Goal: Information Seeking & Learning: Learn about a topic

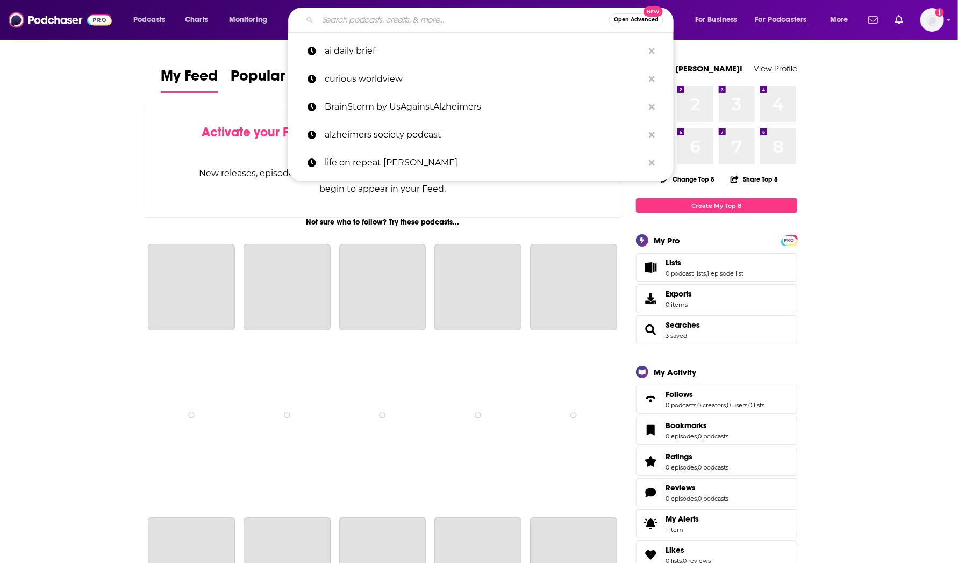
click at [417, 19] on input "Search podcasts, credits, & more..." at bounding box center [463, 19] width 291 height 17
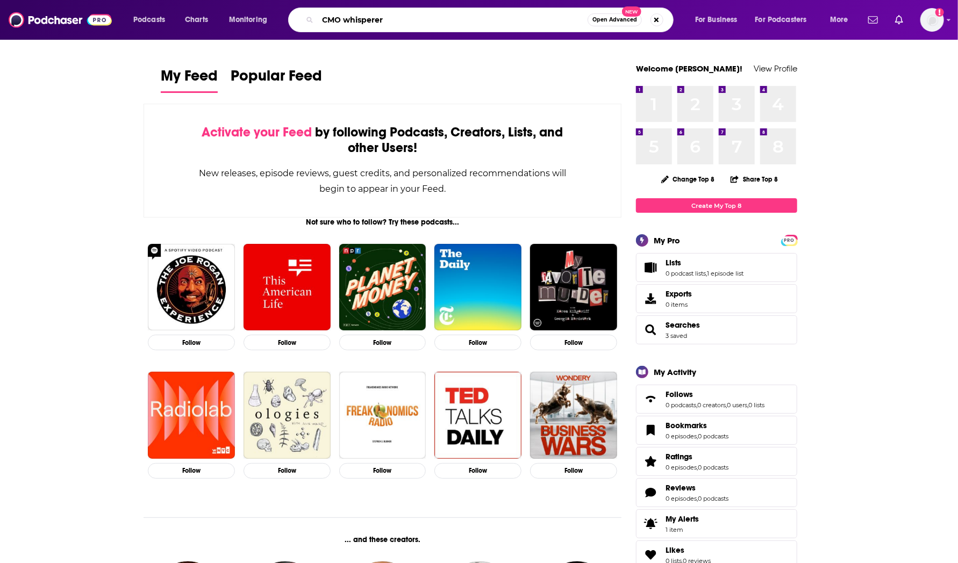
type input "CMO whisperer"
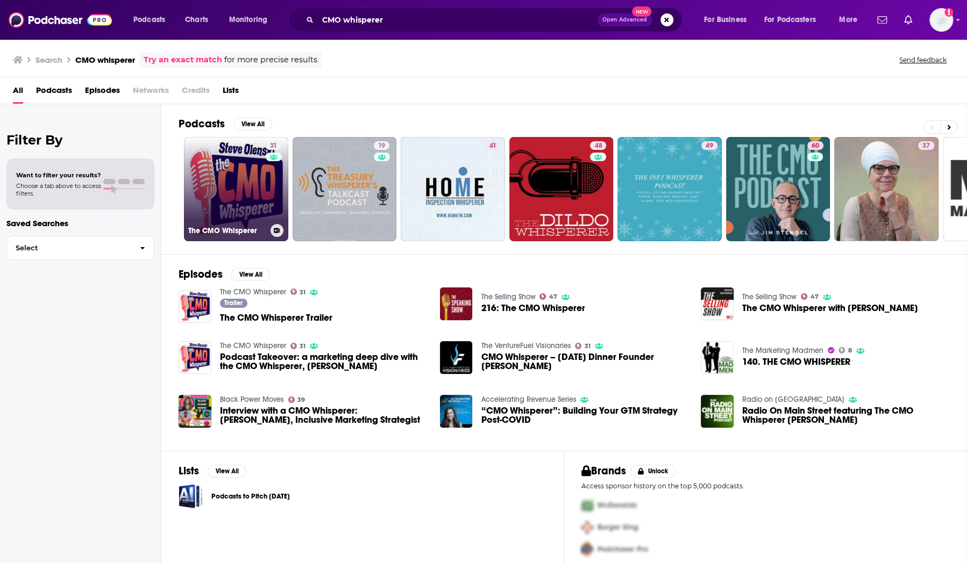
click at [252, 169] on link "31 The CMO Whisperer" at bounding box center [236, 189] width 104 height 104
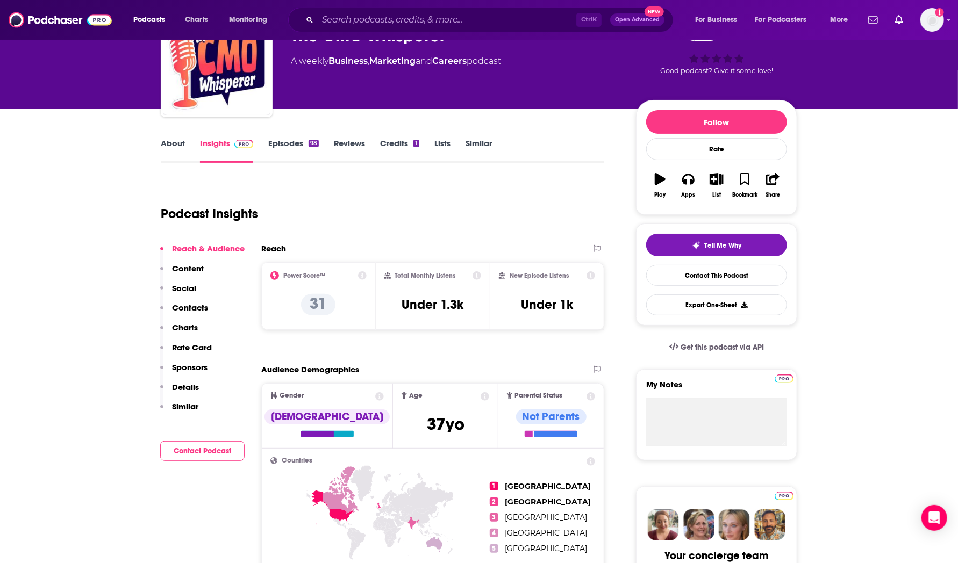
scroll to position [67, 0]
click at [168, 142] on link "About" at bounding box center [173, 150] width 24 height 25
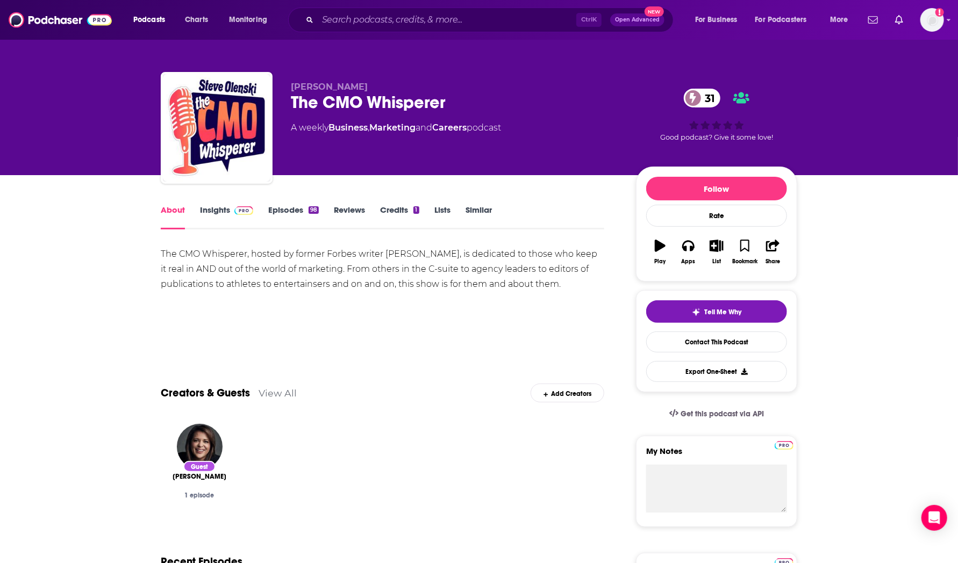
scroll to position [41, 0]
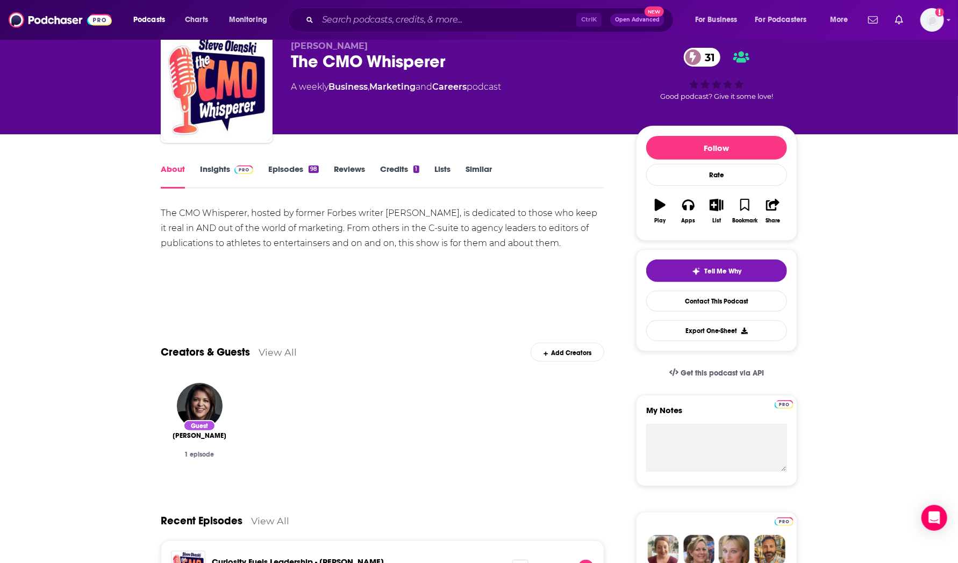
click at [209, 166] on link "Insights" at bounding box center [226, 176] width 53 height 25
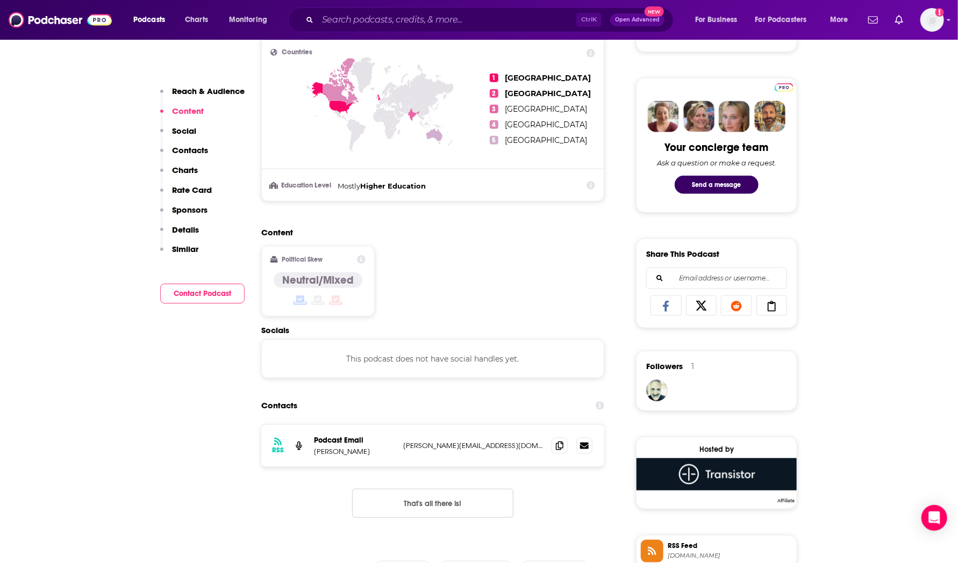
scroll to position [420, 0]
